Goal: Information Seeking & Learning: Find specific fact

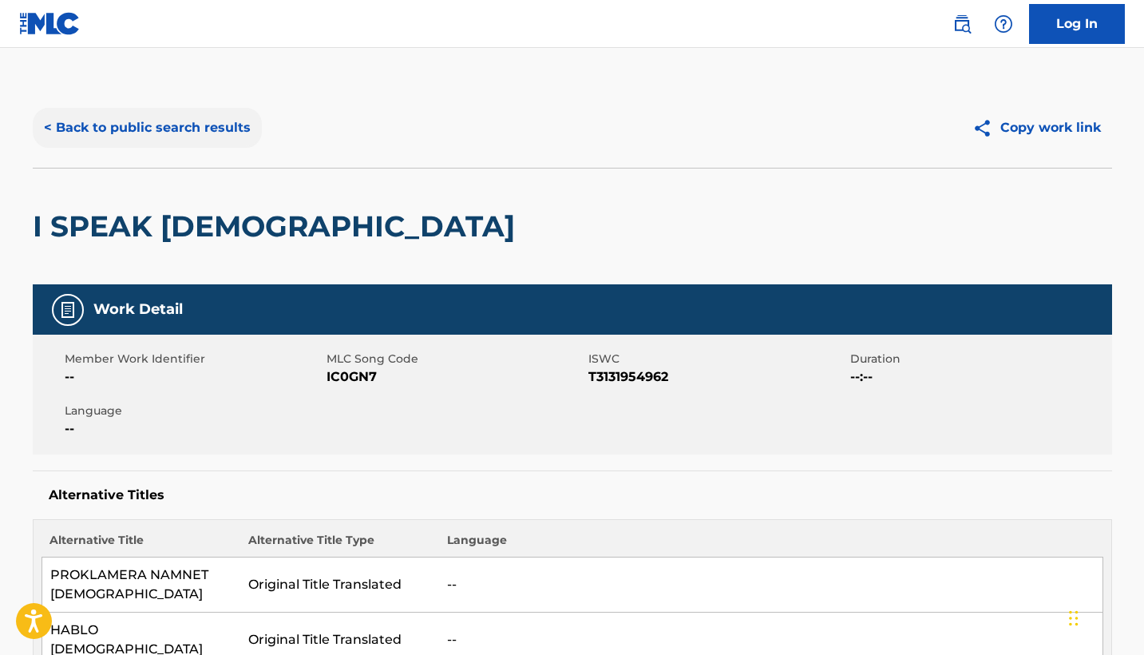
click at [170, 120] on button "< Back to public search results" at bounding box center [147, 128] width 229 height 40
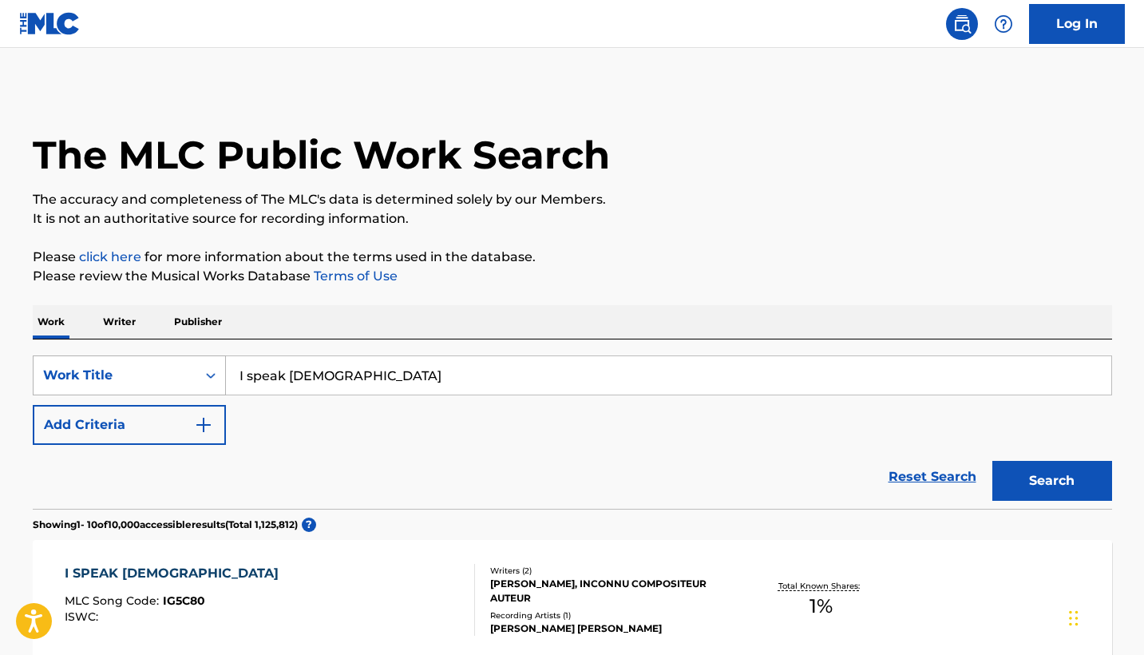
drag, startPoint x: 362, startPoint y: 385, endPoint x: 201, endPoint y: 358, distance: 162.6
click at [201, 358] on div "SearchWithCriteriad5588336-815a-47e4-b5c4-1ea107921ea1 Work Title I speak [PERS…" at bounding box center [572, 375] width 1079 height 40
type input "U"
type input "You saved me"
click at [1051, 481] on button "Search" at bounding box center [1052, 481] width 120 height 40
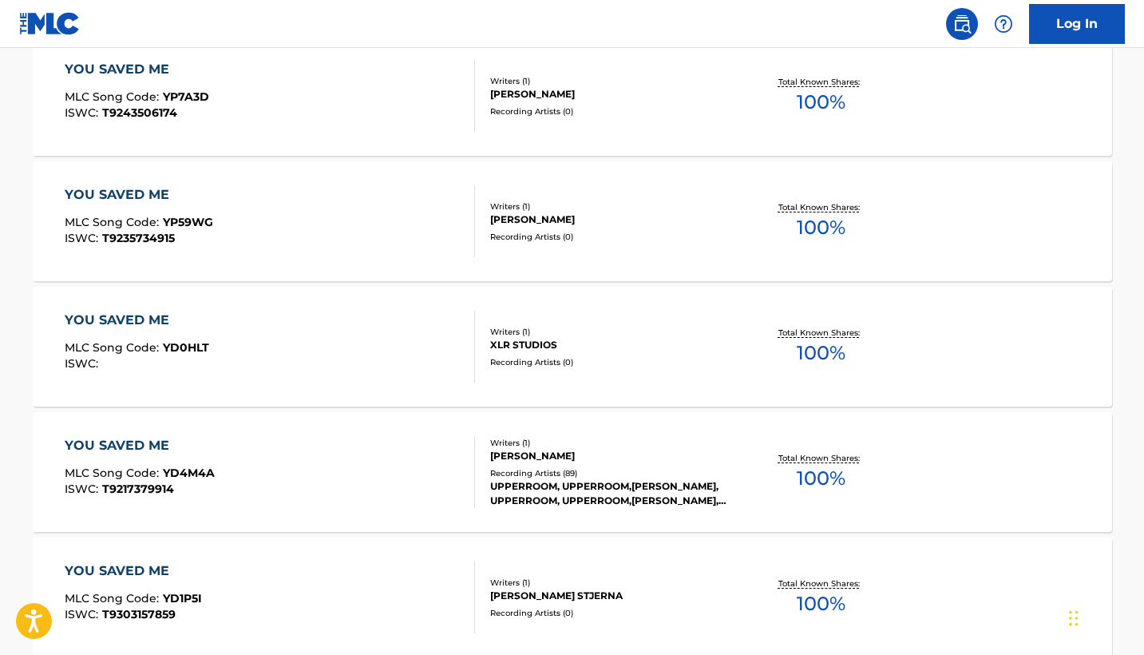
scroll to position [880, 0]
click at [348, 454] on div "YOU SAVED ME MLC Song Code : YD4M4A ISWC : T9217379914" at bounding box center [270, 471] width 410 height 72
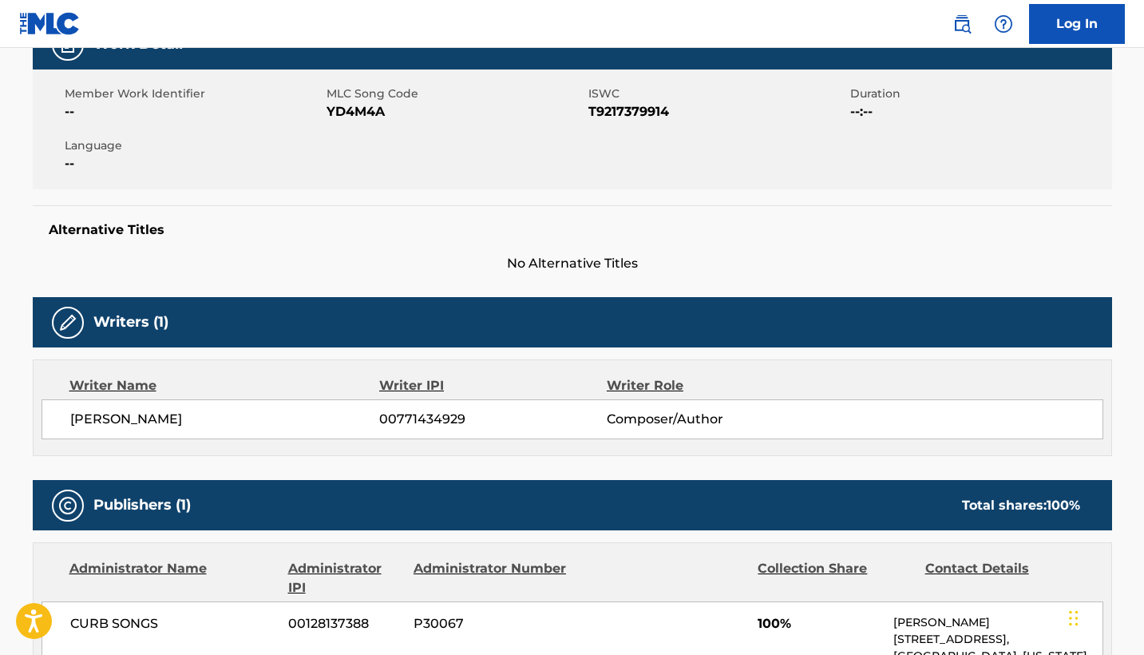
scroll to position [271, 0]
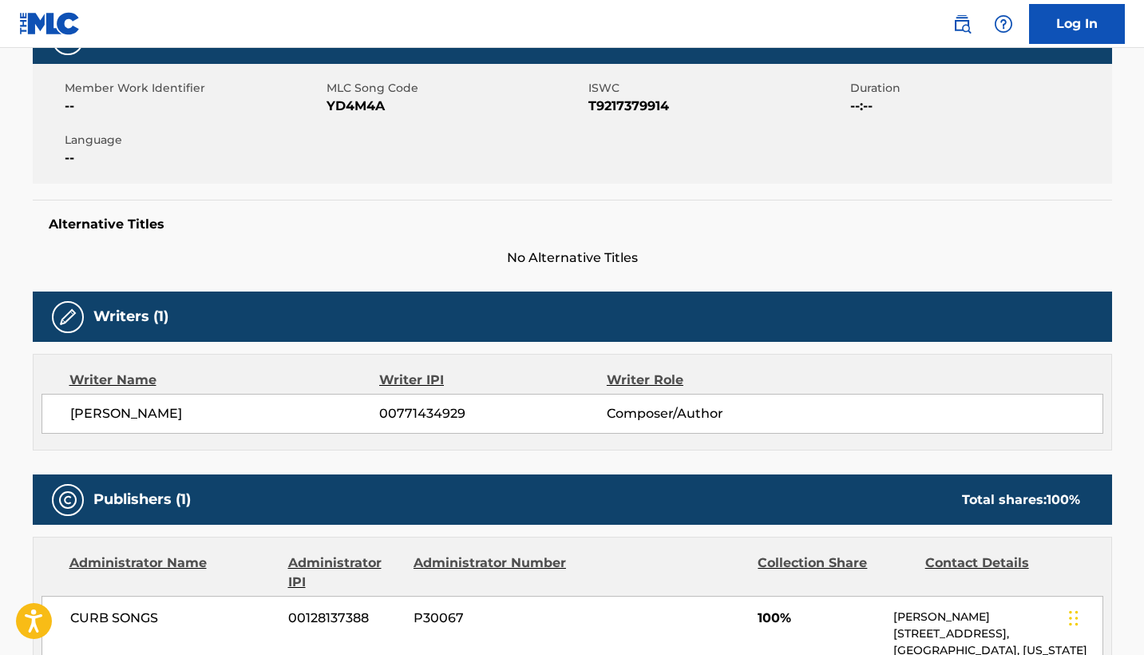
click at [192, 409] on span "[PERSON_NAME]" at bounding box center [225, 413] width 310 height 19
drag, startPoint x: 192, startPoint y: 409, endPoint x: 38, endPoint y: 409, distance: 154.8
click at [38, 409] on div "Writer Name Writer IPI Writer Role [PERSON_NAME] 00771434929 Composer/Author" at bounding box center [572, 402] width 1079 height 97
copy span "[PERSON_NAME]"
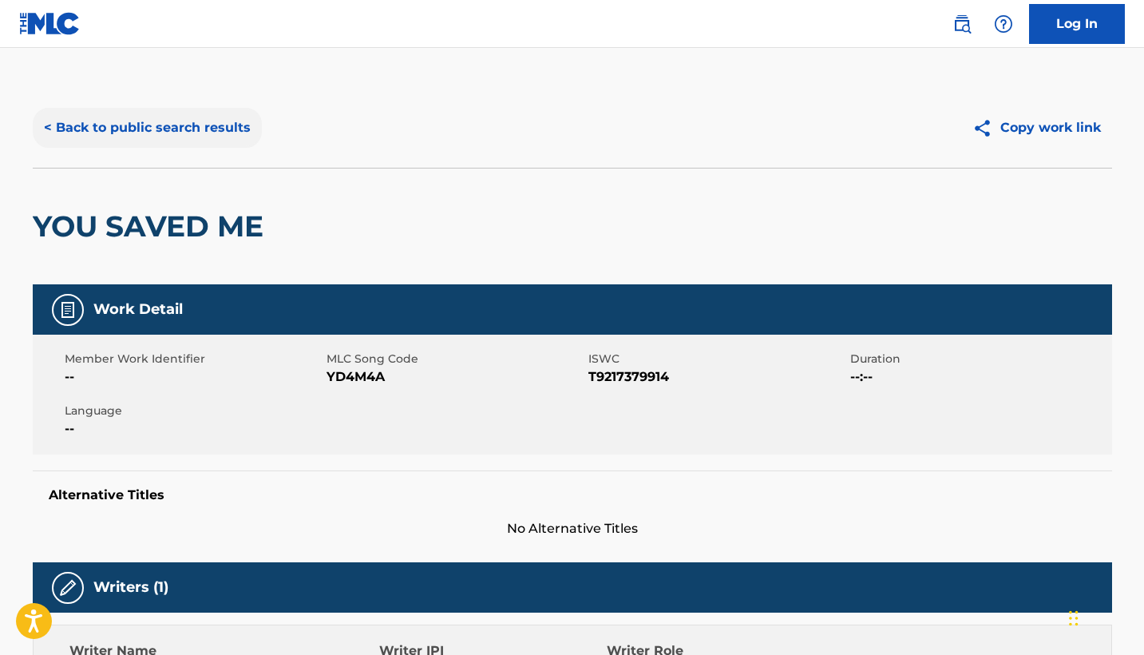
scroll to position [0, 0]
click at [206, 134] on button "< Back to public search results" at bounding box center [147, 128] width 229 height 40
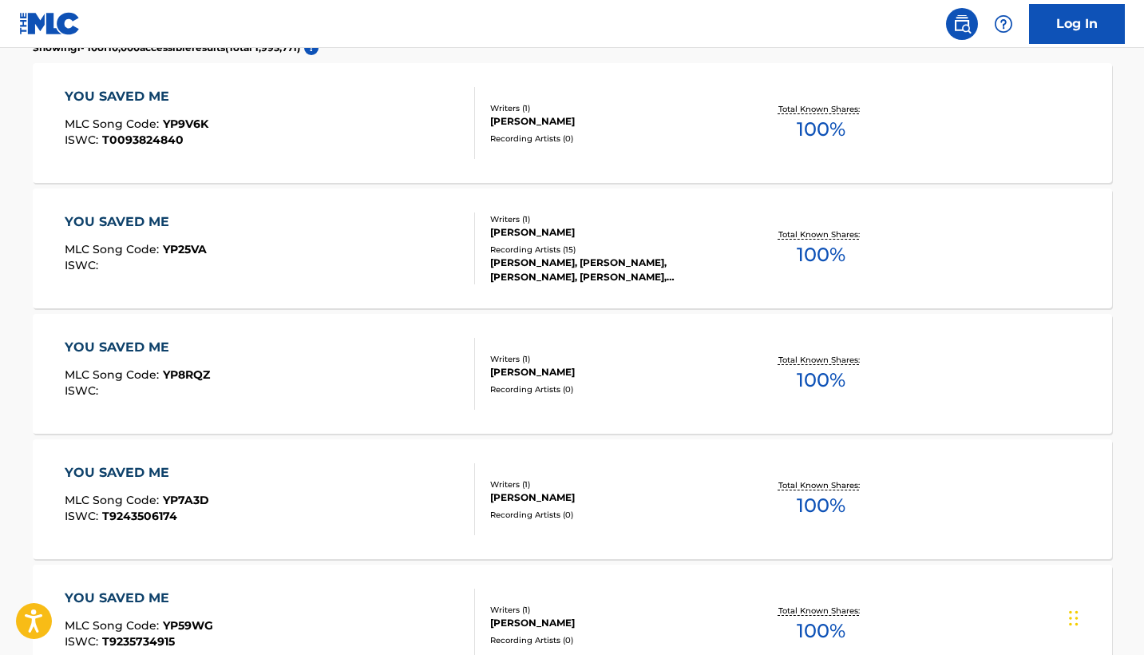
scroll to position [230, 0]
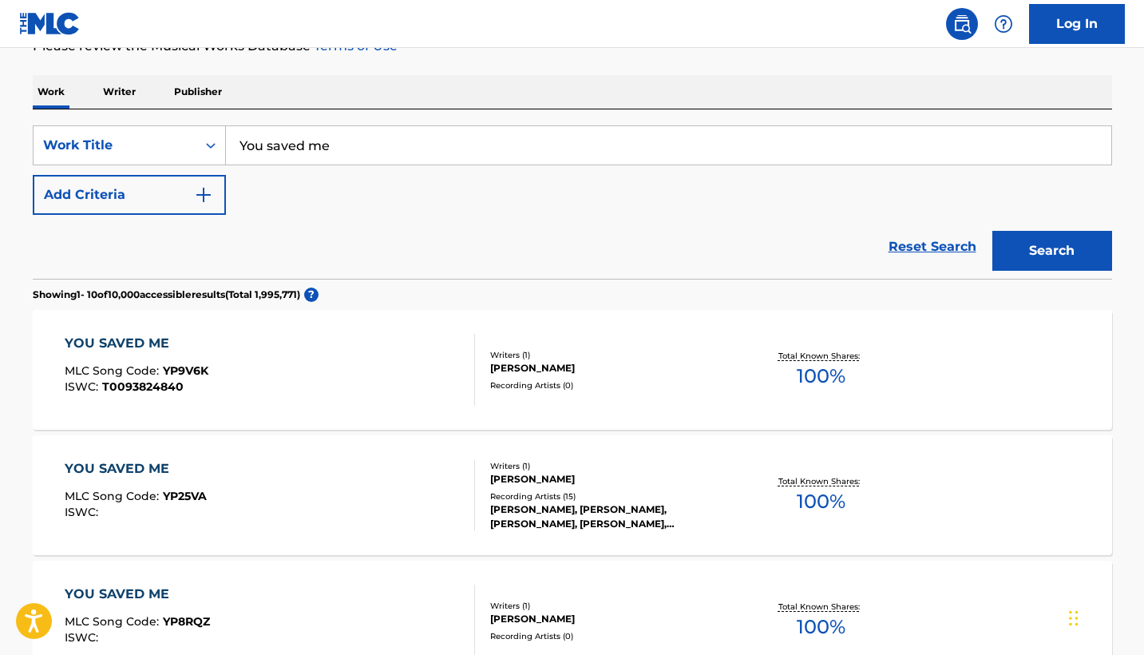
click at [352, 138] on input "You saved me" at bounding box center [668, 145] width 885 height 38
type input "e tudo sobre voce"
click at [1051, 251] on button "Search" at bounding box center [1052, 251] width 120 height 40
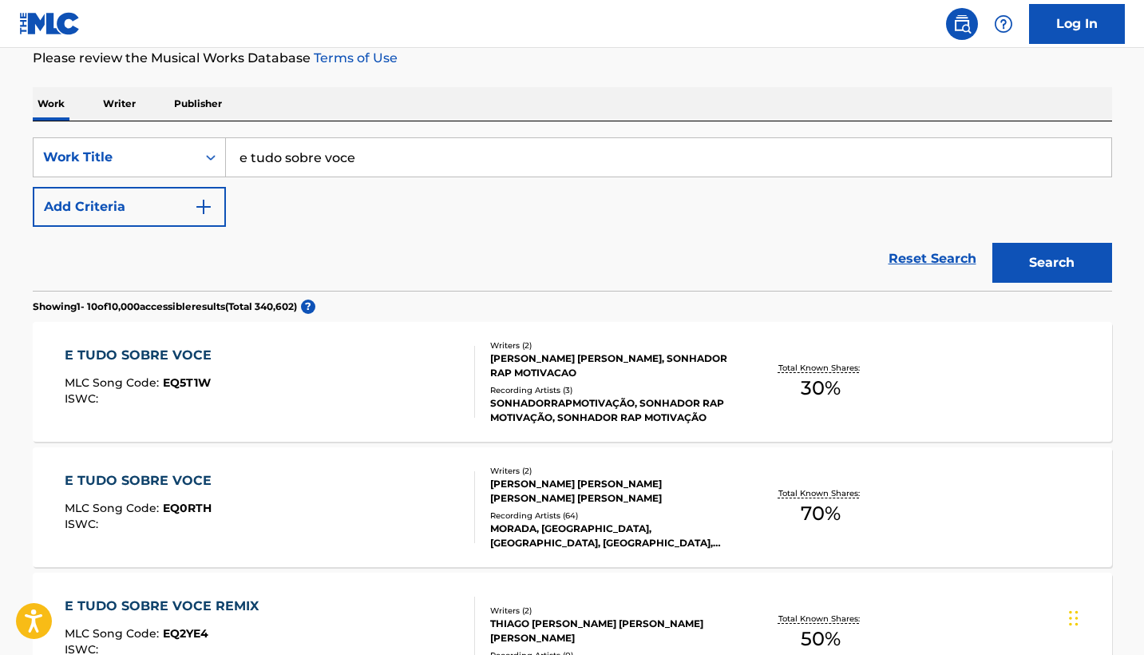
scroll to position [267, 0]
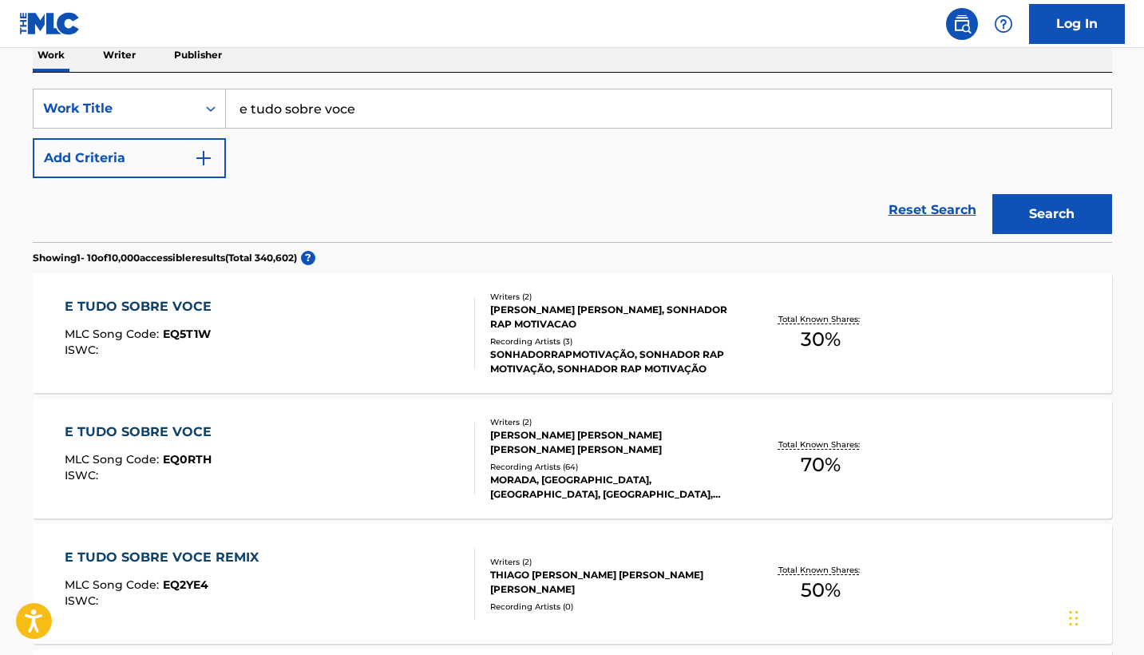
click at [343, 437] on div "E TUDO SOBRE VOCE MLC Song Code : EQ0RTH ISWC :" at bounding box center [270, 458] width 410 height 72
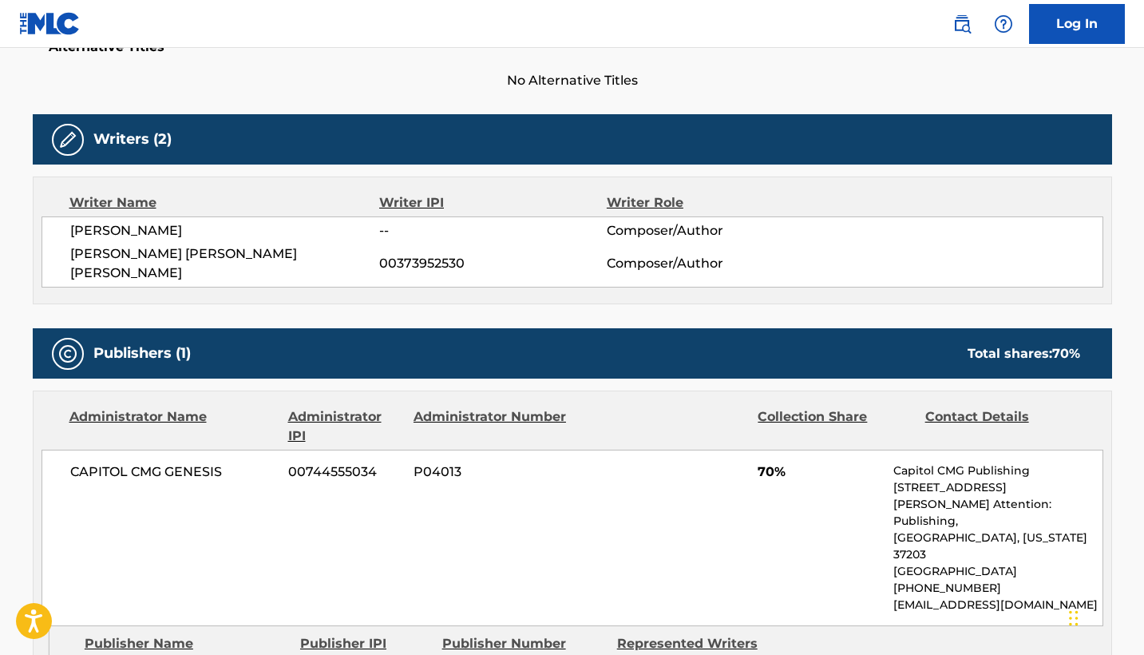
scroll to position [442, 0]
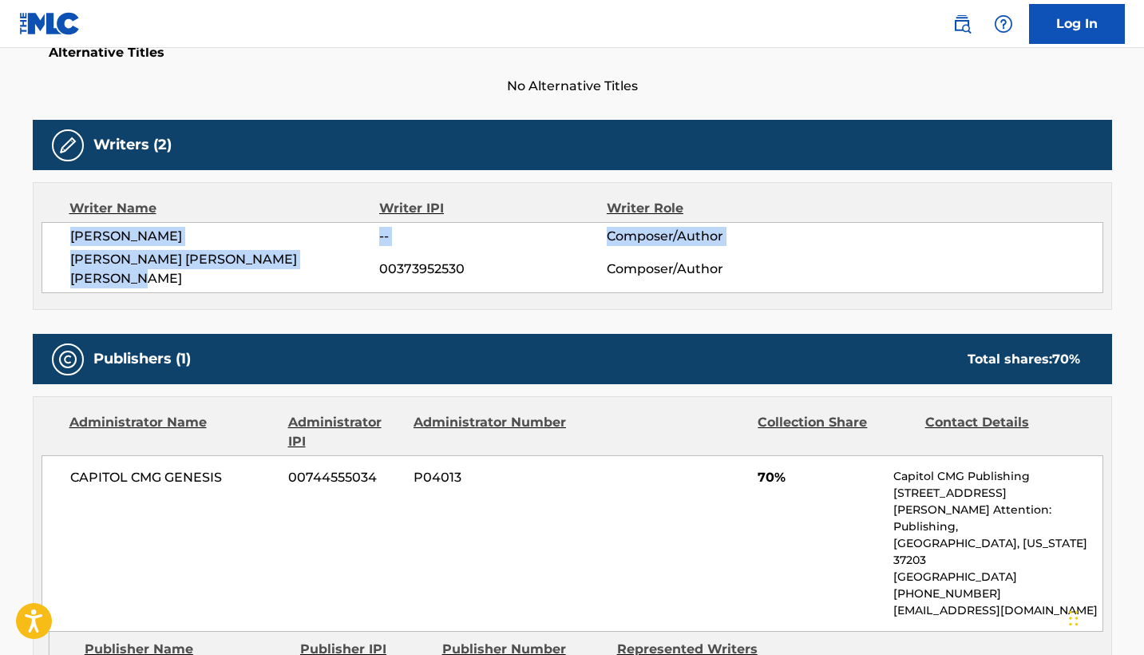
drag, startPoint x: 74, startPoint y: 243, endPoint x: 184, endPoint y: 279, distance: 115.9
click at [184, 279] on div "[PERSON_NAME] -- Composer/Author [PERSON_NAME] [PERSON_NAME] [PERSON_NAME] 0037…" at bounding box center [573, 257] width 1062 height 71
click at [184, 279] on span "[PERSON_NAME] [PERSON_NAME] [PERSON_NAME]" at bounding box center [225, 269] width 310 height 38
drag, startPoint x: 175, startPoint y: 279, endPoint x: 73, endPoint y: 239, distance: 109.4
click at [73, 239] on div "[PERSON_NAME] -- Composer/Author [PERSON_NAME] [PERSON_NAME] [PERSON_NAME] 0037…" at bounding box center [573, 257] width 1062 height 71
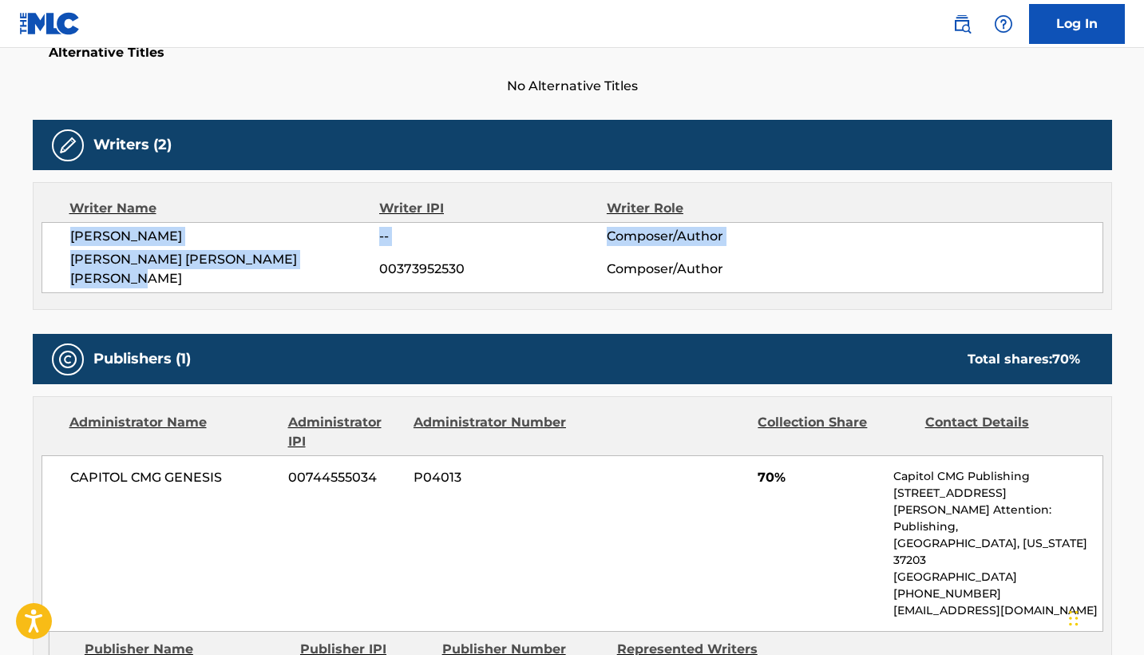
copy div "[PERSON_NAME] -- Composer/Author [PERSON_NAME] [PERSON_NAME] [PERSON_NAME]"
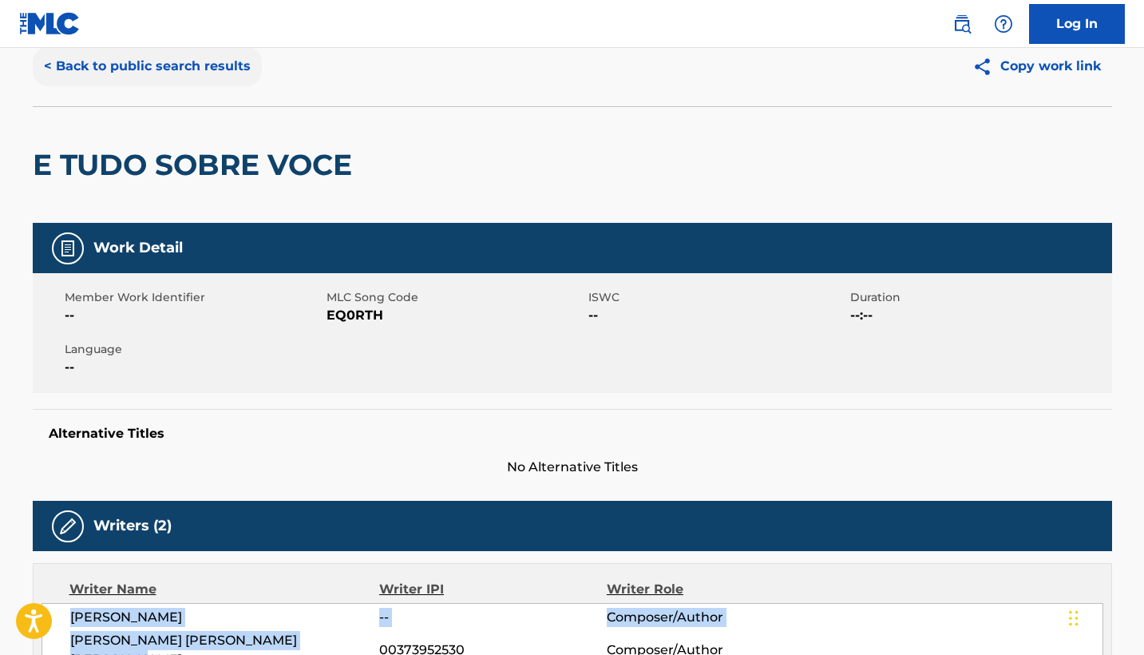
click at [139, 57] on button "< Back to public search results" at bounding box center [147, 66] width 229 height 40
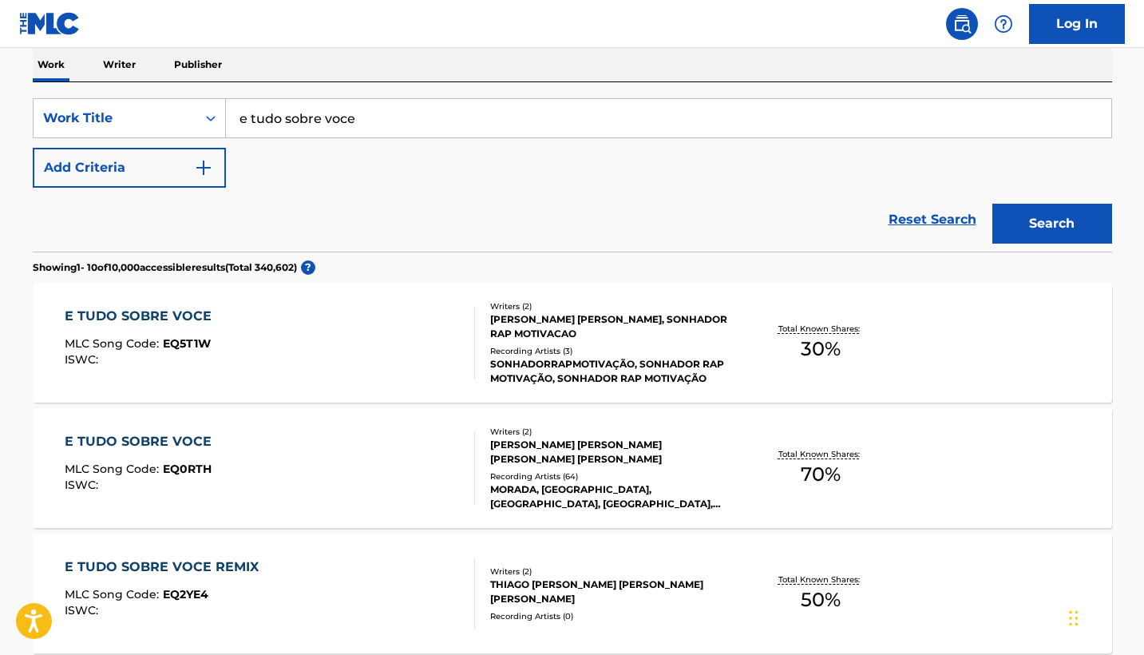
scroll to position [255, 0]
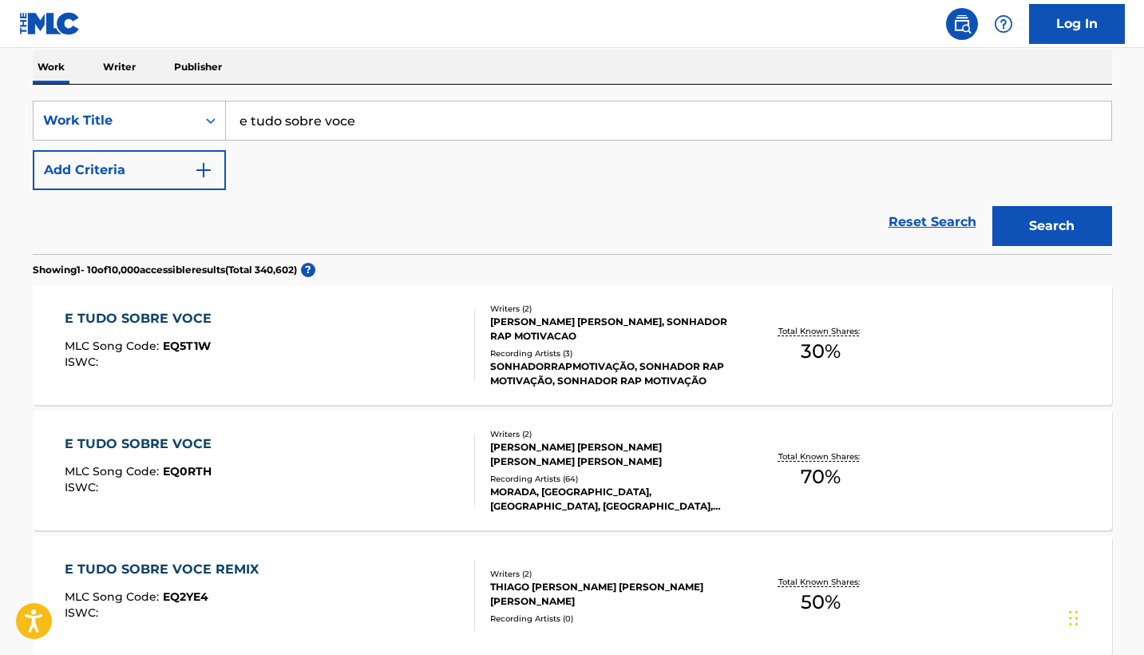
drag, startPoint x: 366, startPoint y: 124, endPoint x: 229, endPoint y: 122, distance: 137.3
click at [229, 122] on input "e tudo sobre voce" at bounding box center [668, 120] width 885 height 38
type input "galileu"
click at [1051, 226] on button "Search" at bounding box center [1052, 226] width 120 height 40
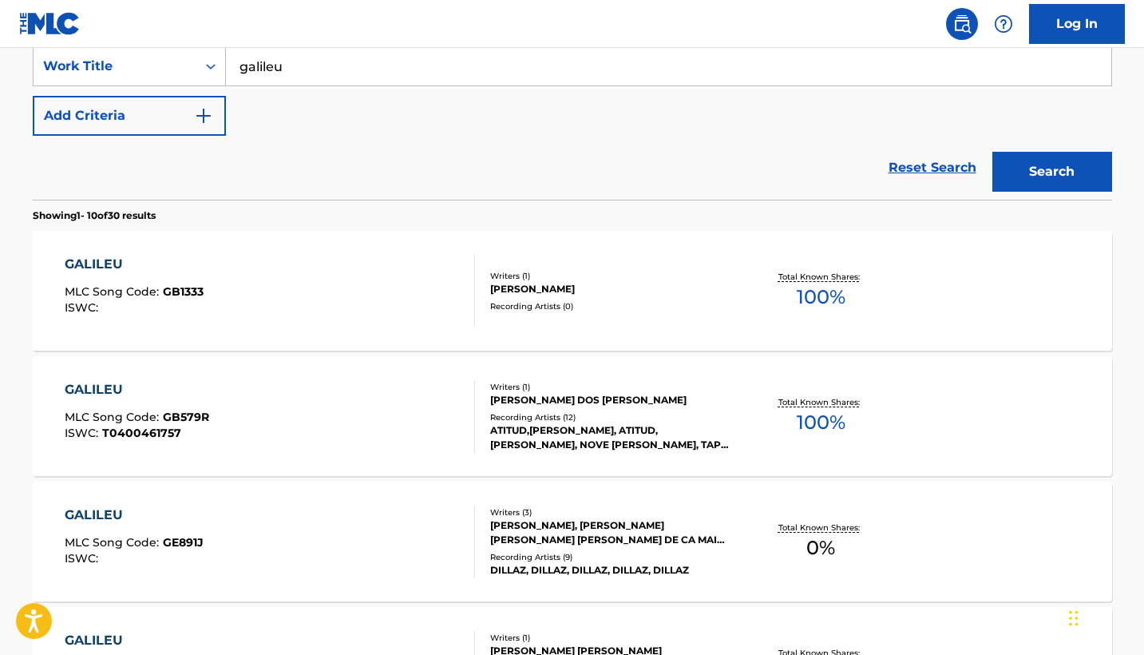
scroll to position [346, 0]
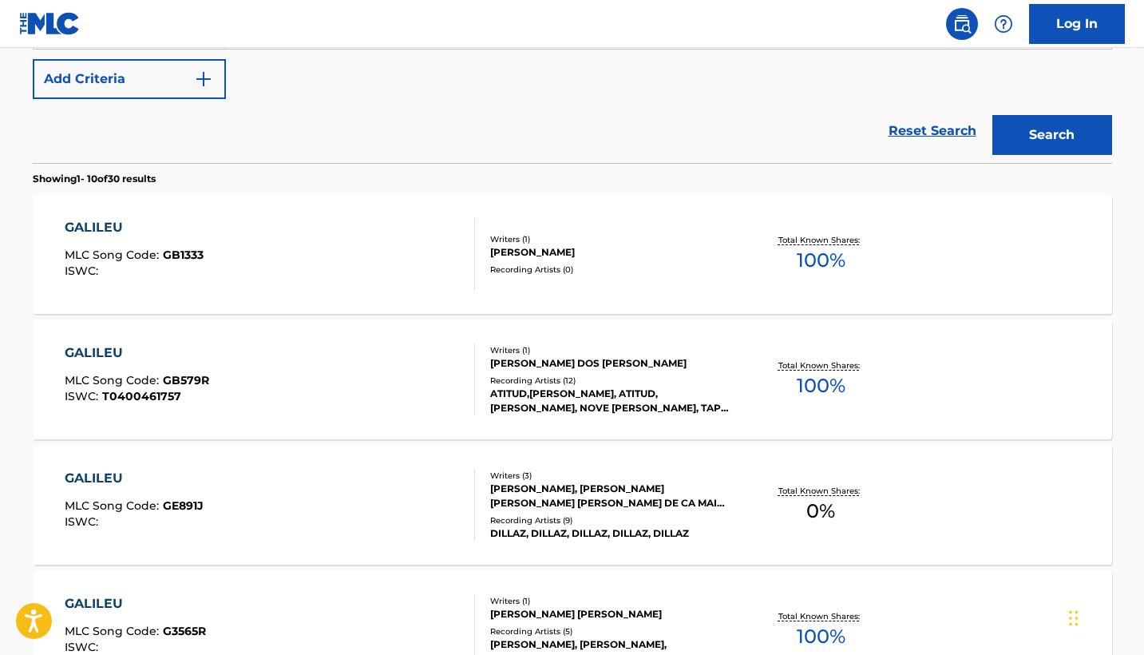
click at [293, 355] on div "GALILEU MLC Song Code : GB579R ISWC : T0400461757" at bounding box center [270, 379] width 410 height 72
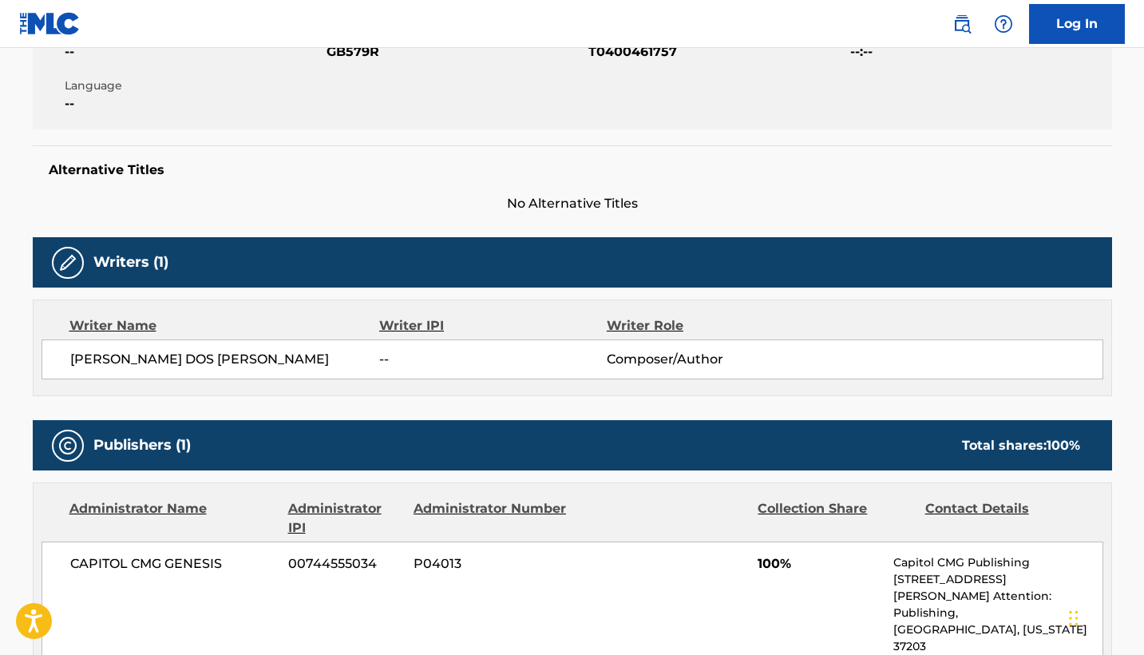
scroll to position [344, 0]
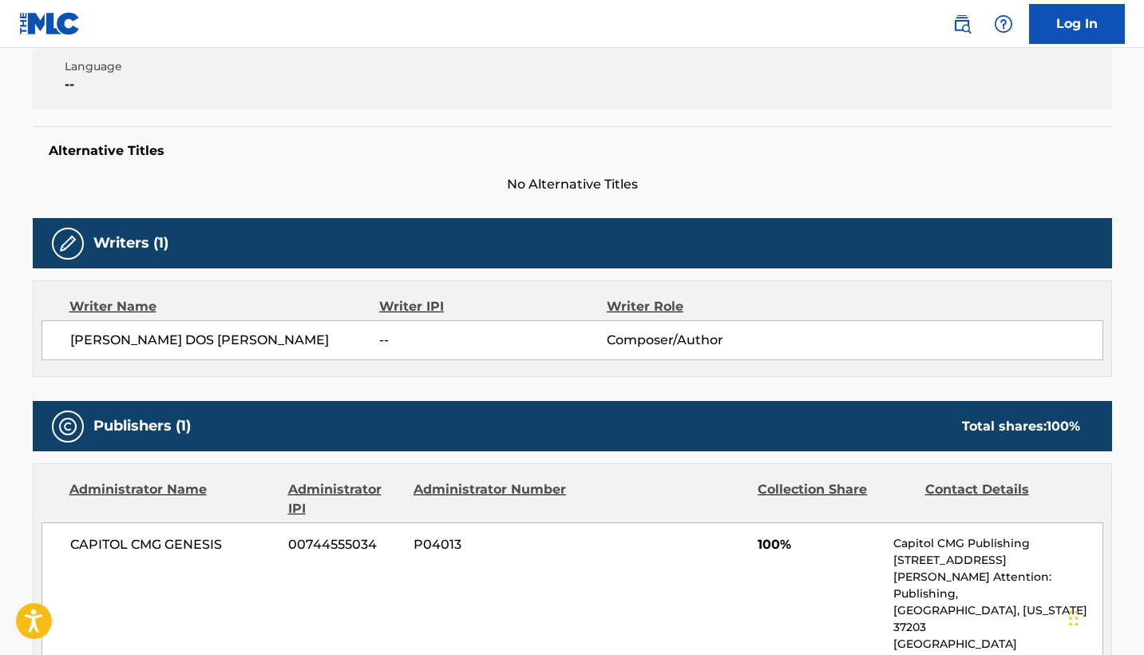
drag, startPoint x: 69, startPoint y: 343, endPoint x: 374, endPoint y: 341, distance: 304.9
click at [374, 341] on span "[PERSON_NAME] DOS [PERSON_NAME]" at bounding box center [225, 339] width 310 height 19
copy span "[PERSON_NAME] DOS [PERSON_NAME]"
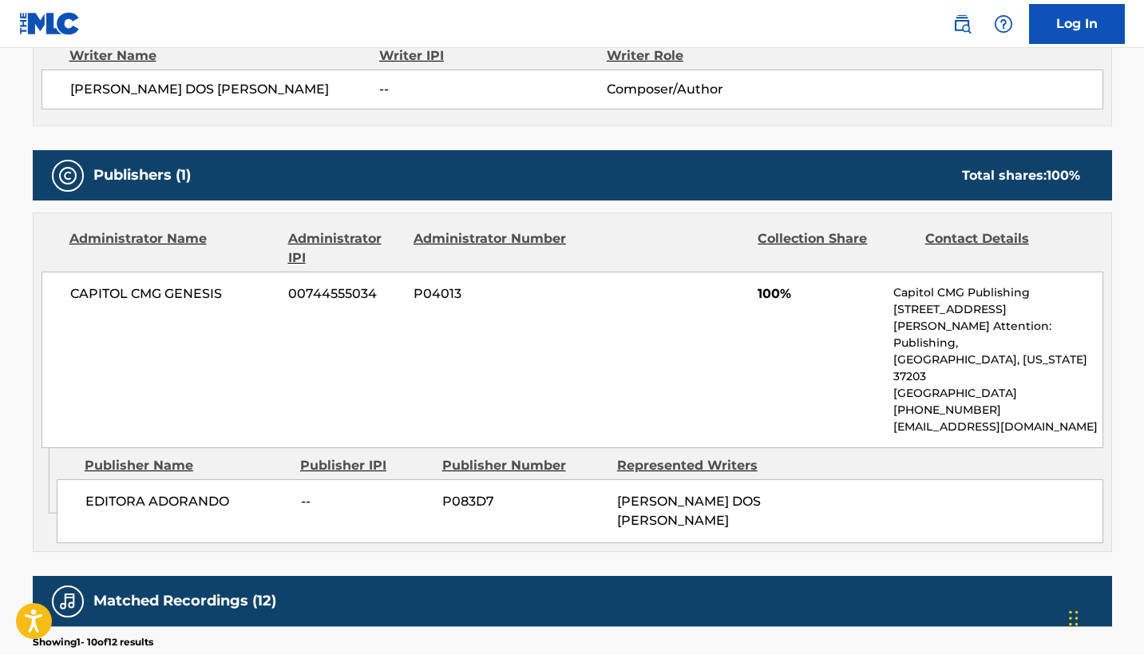
scroll to position [601, 0]
